Goal: Entertainment & Leisure: Consume media (video, audio)

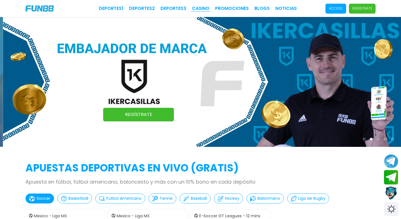
click at [201, 10] on link "CASINO" at bounding box center [201, 8] width 18 height 7
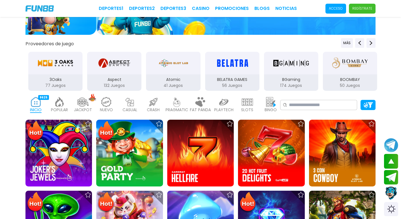
scroll to position [85, 0]
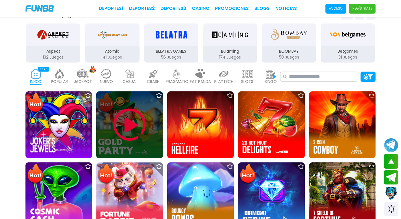
click at [125, 123] on img at bounding box center [130, 125] width 34 height 34
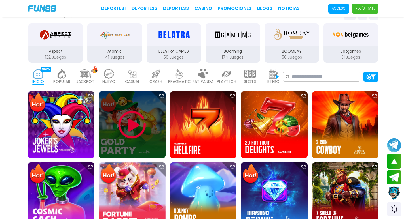
scroll to position [0, 0]
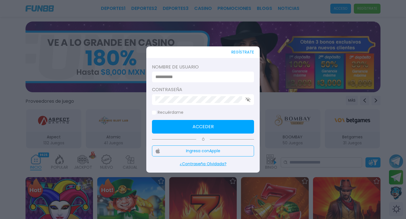
type input "********"
click at [181, 125] on button "Acceder" at bounding box center [203, 127] width 102 height 14
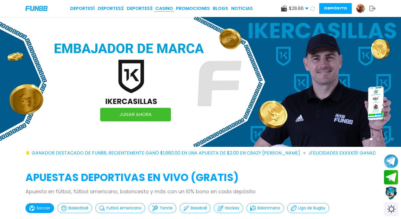
click at [165, 9] on link "CASINO" at bounding box center [164, 8] width 18 height 7
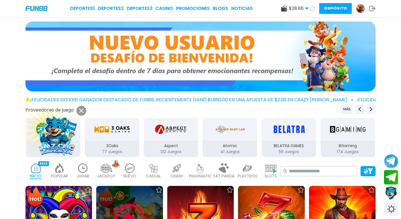
click at [129, 201] on div at bounding box center [129, 219] width 67 height 67
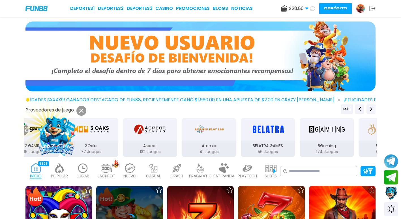
click at [81, 111] on use at bounding box center [81, 111] width 4 height 4
